Goal: Information Seeking & Learning: Learn about a topic

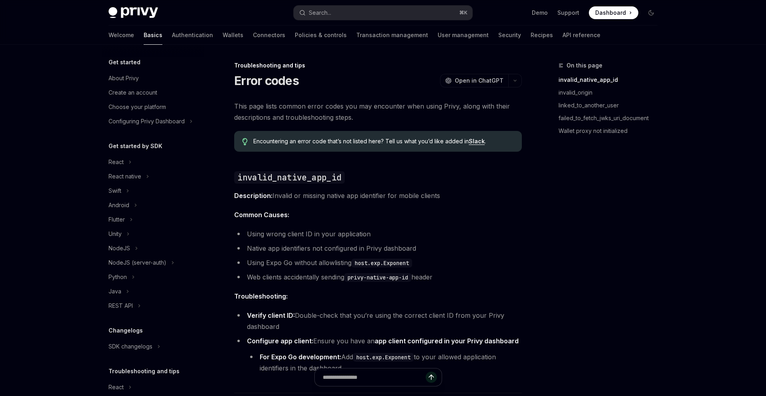
click at [444, 178] on h2 "​ invalid_native_app_id" at bounding box center [378, 177] width 288 height 13
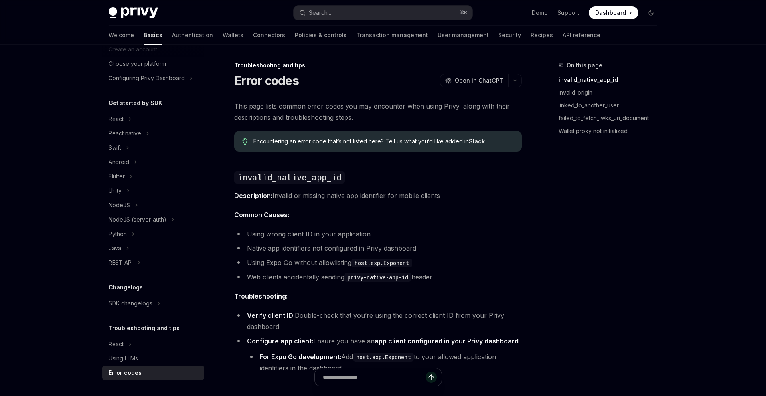
type textarea "*"
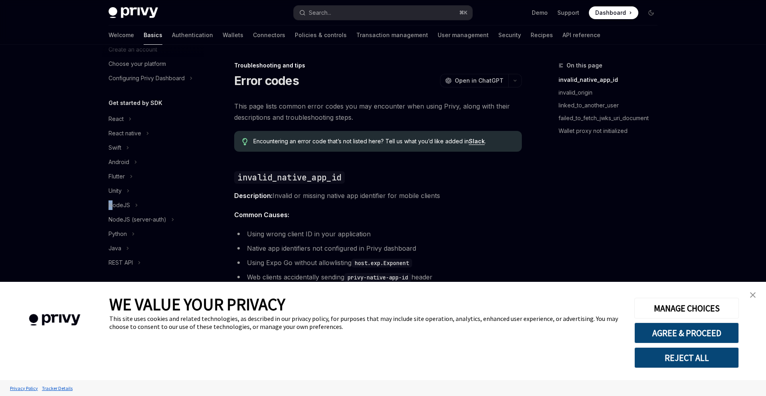
click at [753, 295] on img "close banner" at bounding box center [754, 295] width 6 height 6
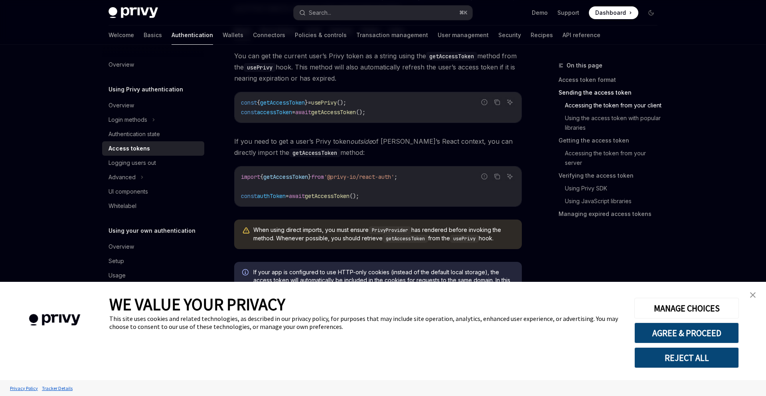
scroll to position [409, 0]
drag, startPoint x: 248, startPoint y: 197, endPoint x: 357, endPoint y: 202, distance: 109.1
click at [357, 202] on div "import { getAccessToken } from '@privy-io/react-auth' ; const authToken = await…" at bounding box center [378, 188] width 287 height 40
click at [607, 12] on span "Dashboard" at bounding box center [611, 13] width 31 height 8
